Goal: Task Accomplishment & Management: Manage account settings

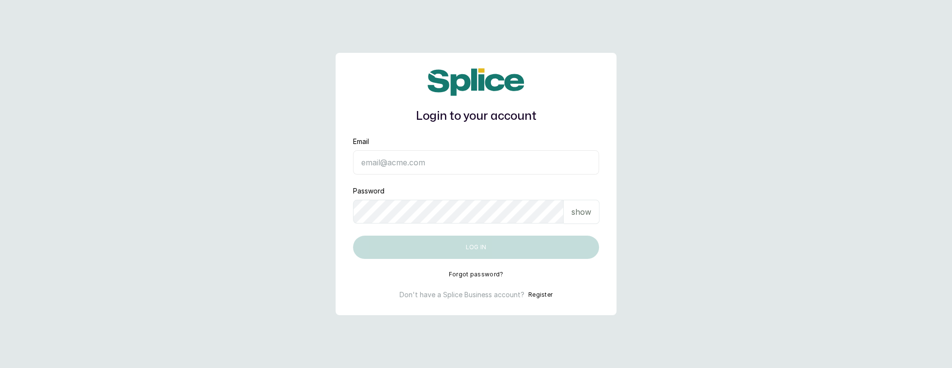
click at [422, 174] on input "Email" at bounding box center [476, 162] width 246 height 24
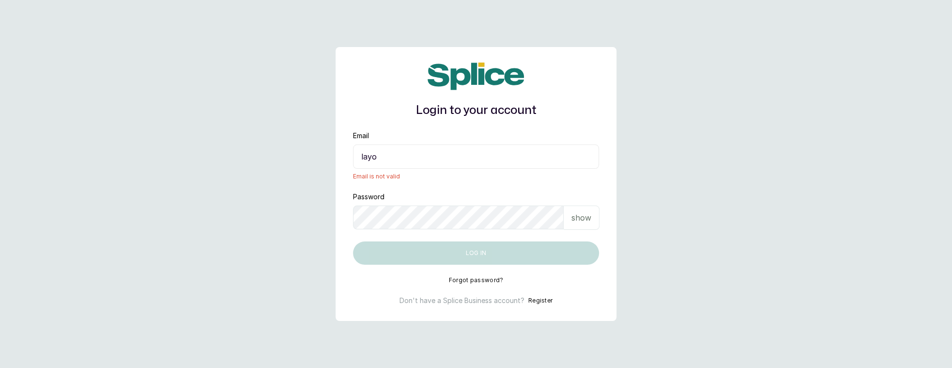
type input "[EMAIL_ADDRESS][DOMAIN_NAME]"
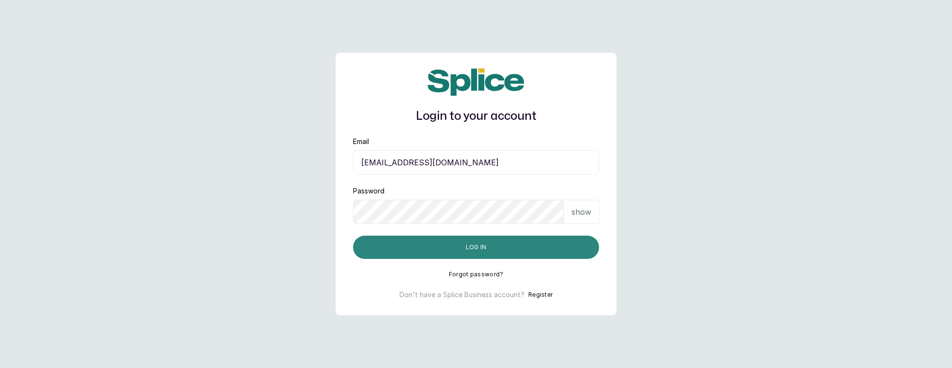
click at [494, 247] on button "Log in" at bounding box center [476, 246] width 246 height 23
click at [432, 246] on button "Log in" at bounding box center [476, 246] width 246 height 23
click at [421, 241] on button "Log in" at bounding box center [476, 246] width 246 height 23
